Goal: Task Accomplishment & Management: Manage account settings

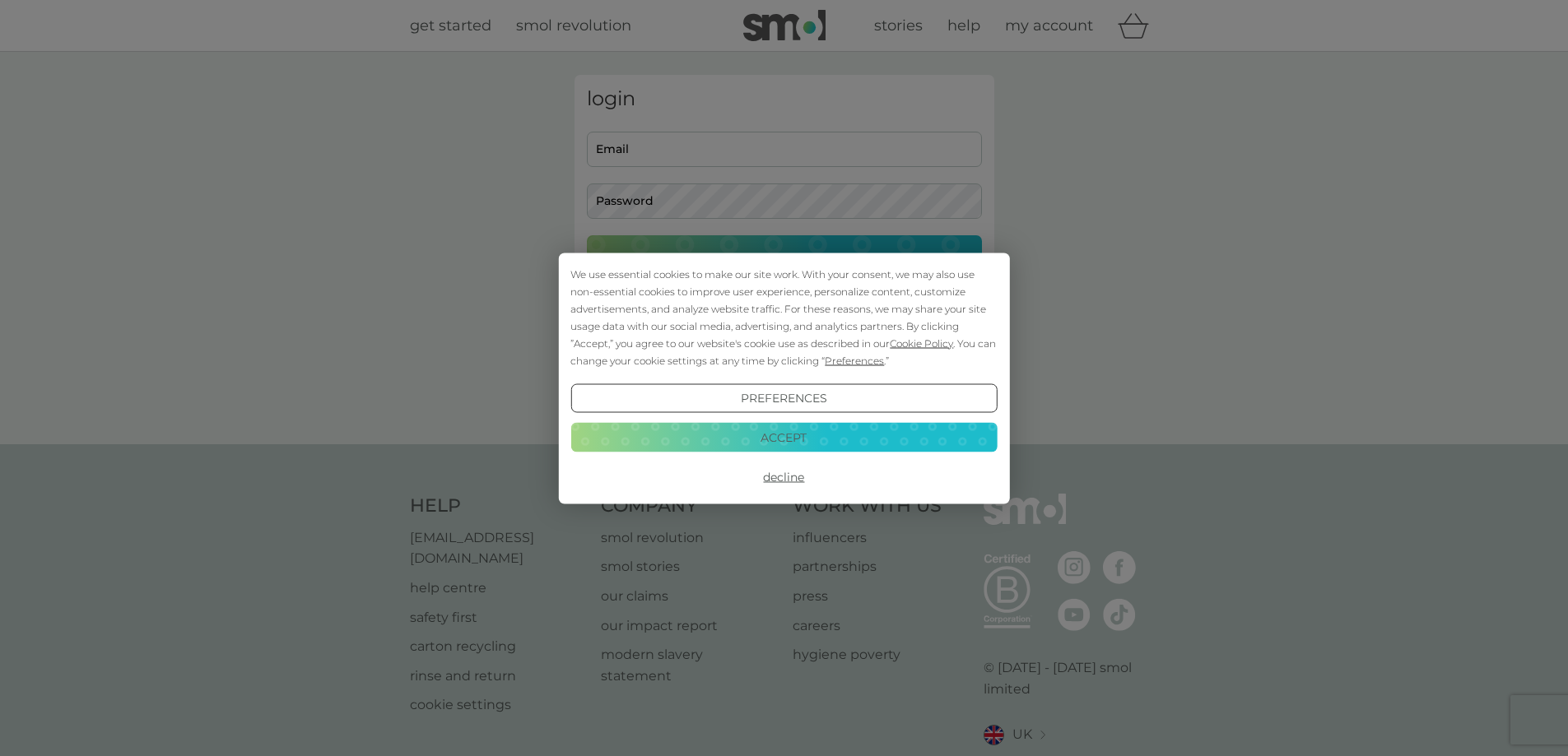
type input "[EMAIL_ADDRESS][DOMAIN_NAME]"
click at [787, 452] on button "Accept" at bounding box center [783, 437] width 426 height 29
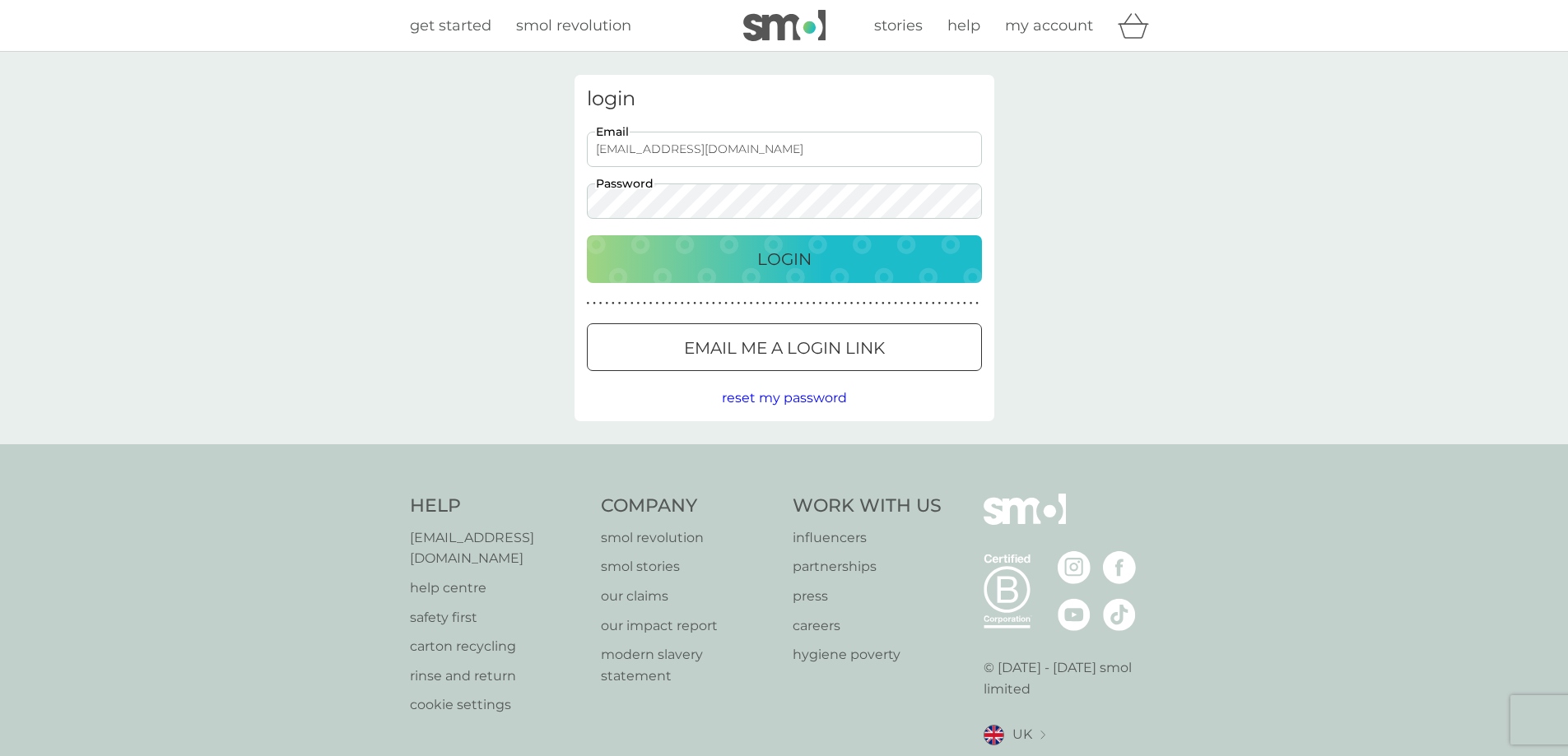
click at [819, 247] on div "Login" at bounding box center [784, 259] width 362 height 27
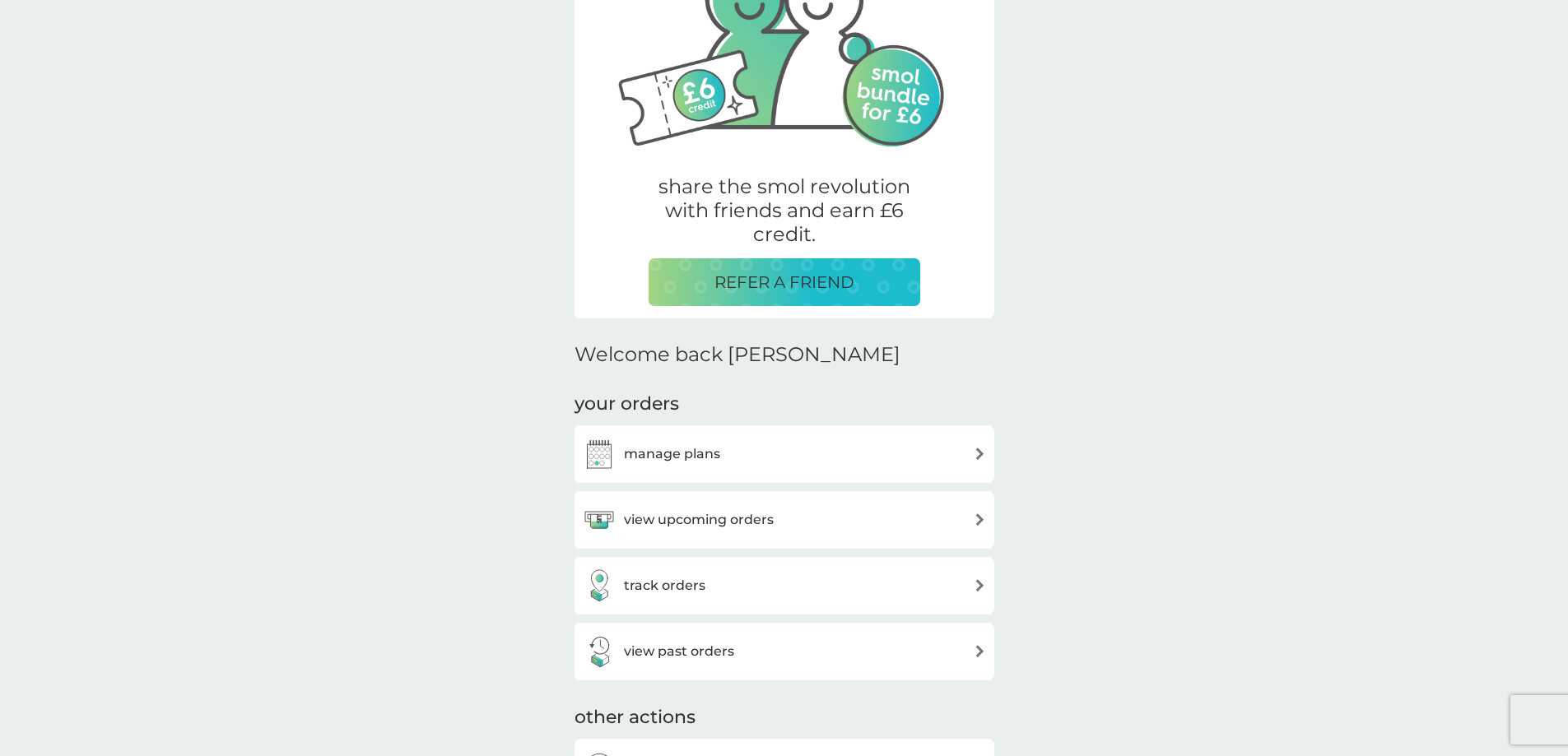
scroll to position [247, 0]
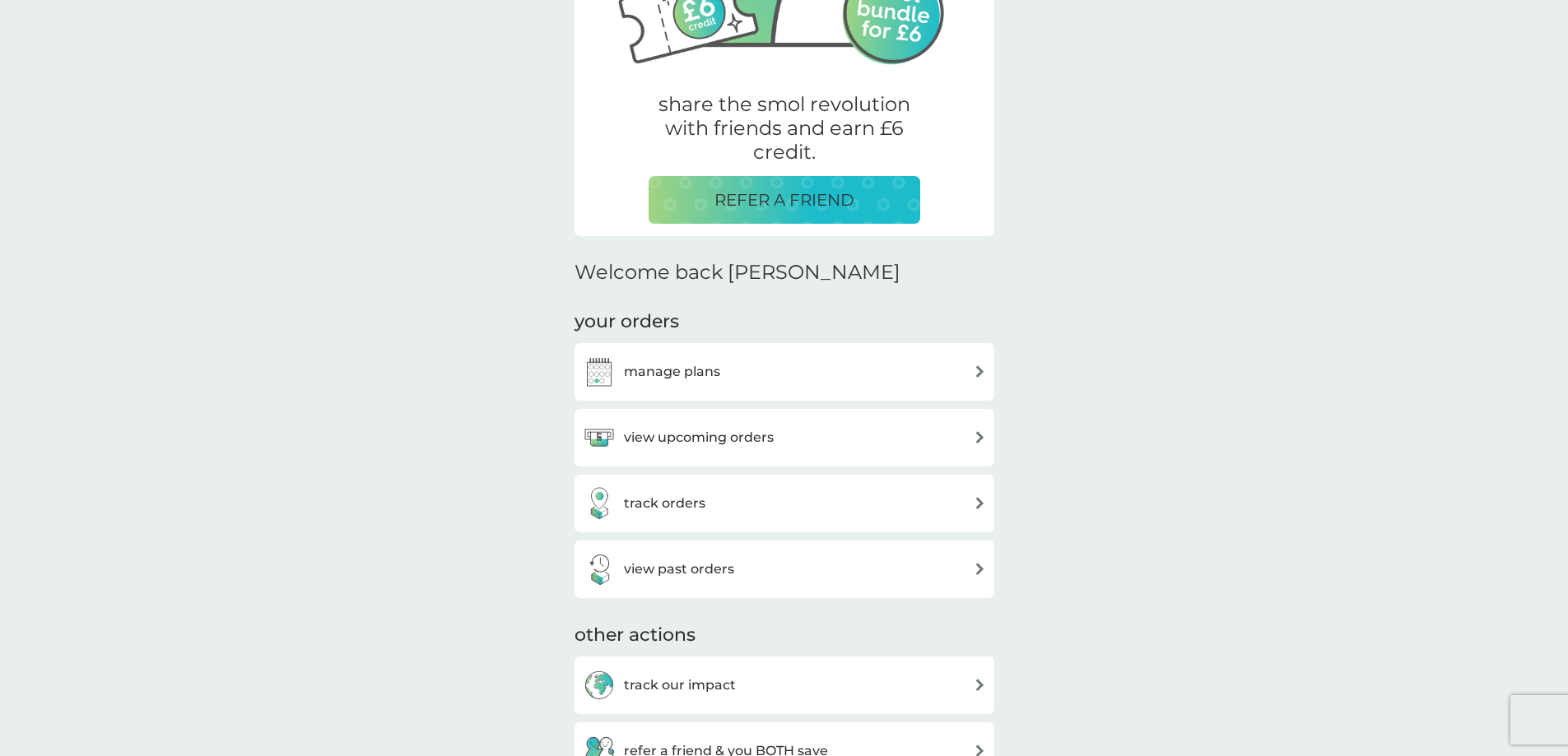
click at [643, 374] on h3 "manage plans" at bounding box center [672, 371] width 96 height 22
